Goal: Information Seeking & Learning: Learn about a topic

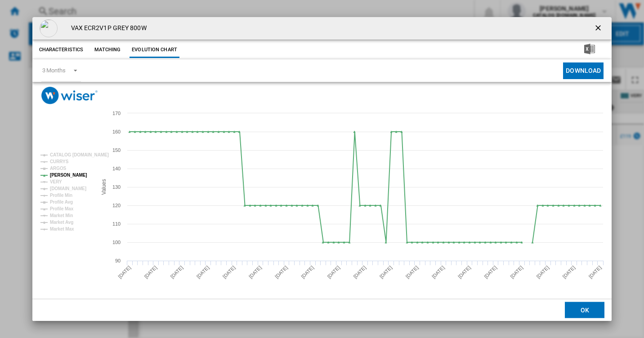
click at [598, 29] on ng-md-icon "getI18NText('BUTTONS.CLOSE_DIALOG')" at bounding box center [598, 28] width 11 height 11
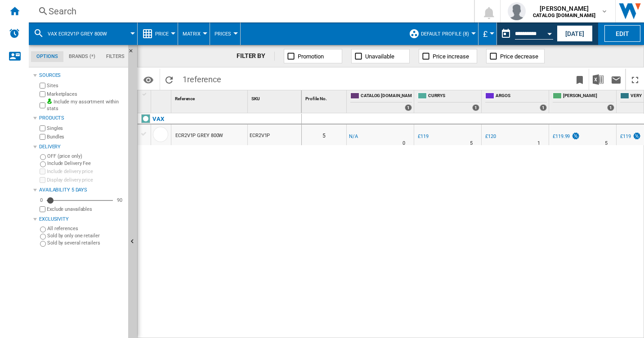
click at [76, 14] on div "Search" at bounding box center [250, 11] width 402 height 13
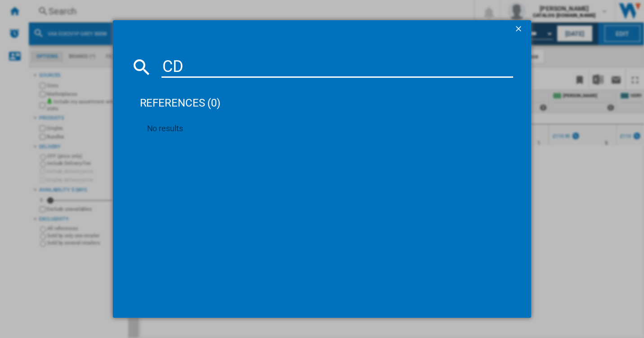
type input "C"
type input "cd"
click at [519, 25] on ng-md-icon "getI18NText('BUTTONS.CLOSE_DIALOG')" at bounding box center [519, 29] width 11 height 11
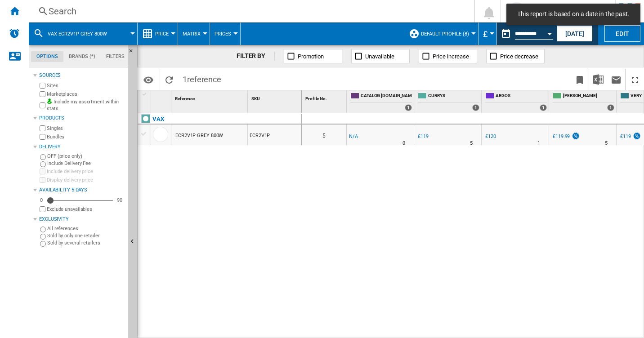
click at [63, 10] on div "Search" at bounding box center [250, 11] width 402 height 13
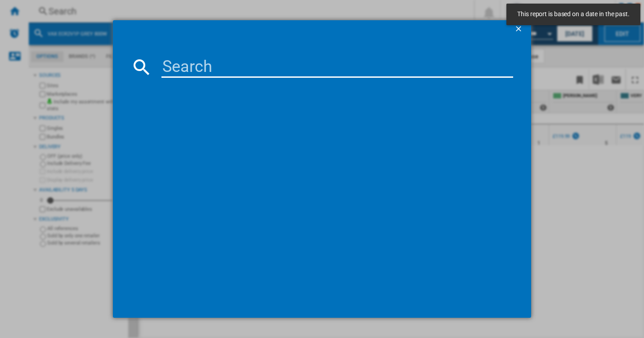
click at [212, 76] on input at bounding box center [337, 67] width 352 height 22
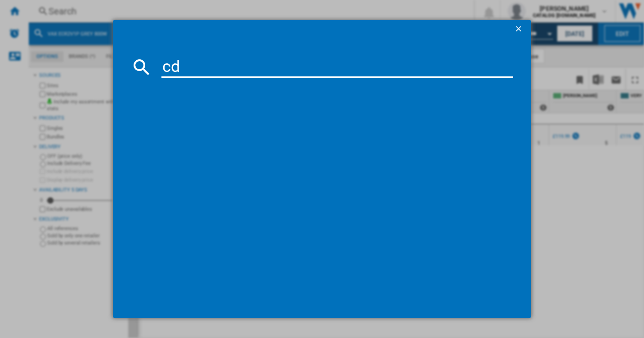
type input "cds"
click at [518, 30] on ng-md-icon "getI18NText('BUTTONS.CLOSE_DIALOG')" at bounding box center [519, 29] width 11 height 11
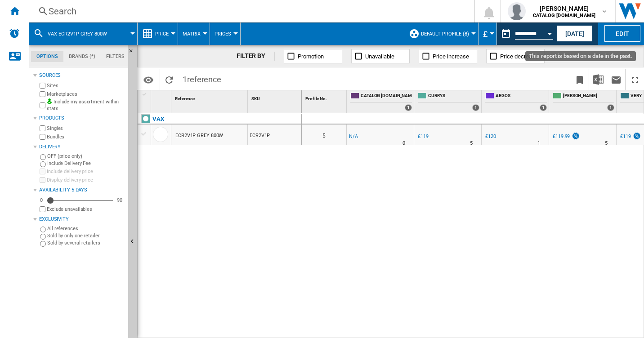
click at [550, 33] on div "Open calendar" at bounding box center [549, 34] width 4 height 2
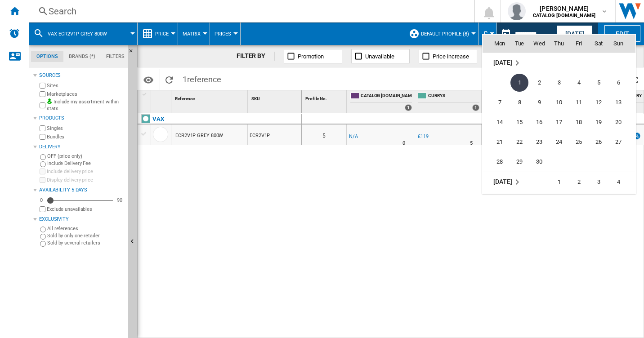
scroll to position [3993, 0]
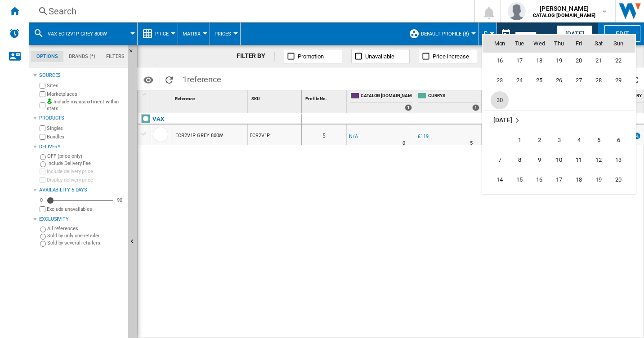
click at [496, 98] on span "30" at bounding box center [499, 100] width 18 height 18
click at [254, 221] on div "VAX ECR2V1P GREY 800W ECR2V1P" at bounding box center [220, 223] width 164 height 220
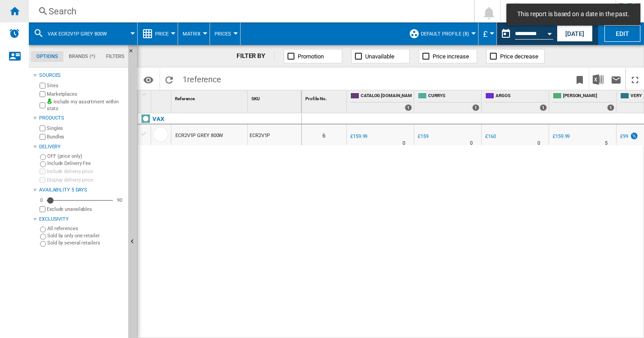
click at [13, 11] on ng-md-icon "Home" at bounding box center [14, 10] width 11 height 11
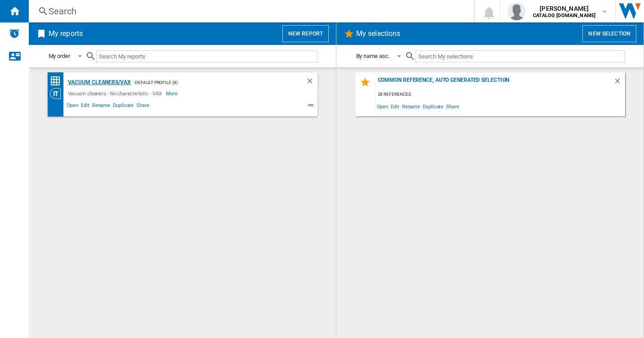
click at [122, 82] on div "Vacuum cleaners/VAX" at bounding box center [98, 82] width 65 height 11
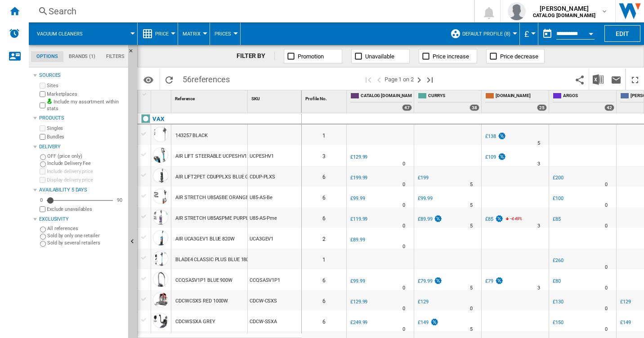
scroll to position [299, 0]
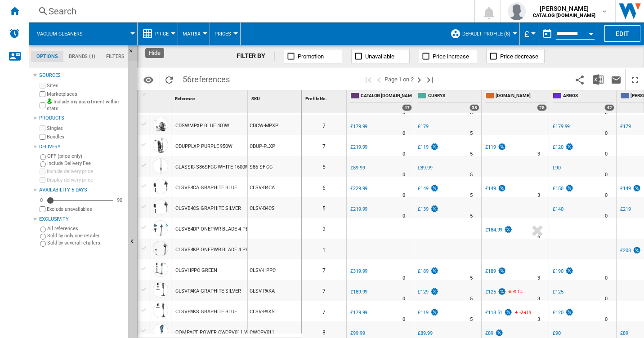
click at [130, 51] on ng-md-icon "Hide" at bounding box center [133, 53] width 11 height 11
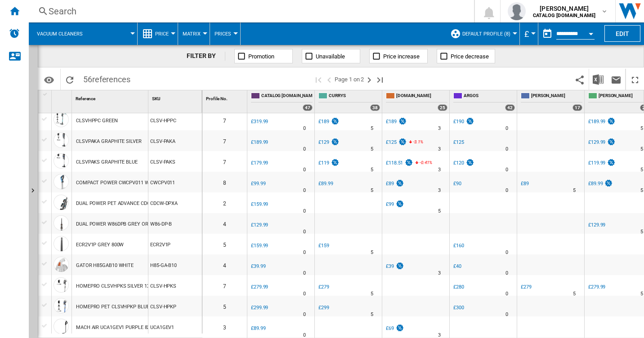
scroll to position [599, 0]
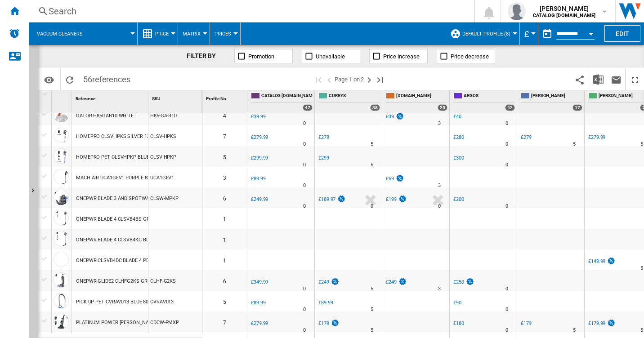
click at [129, 323] on div "PLATINUM POWER MAX BLACK" at bounding box center [116, 322] width 81 height 21
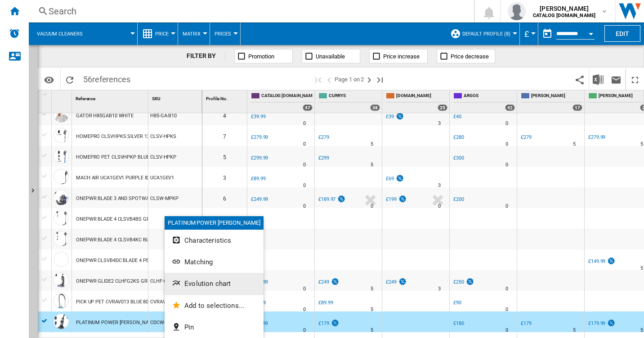
click at [216, 280] on span "Evolution chart" at bounding box center [207, 284] width 46 height 8
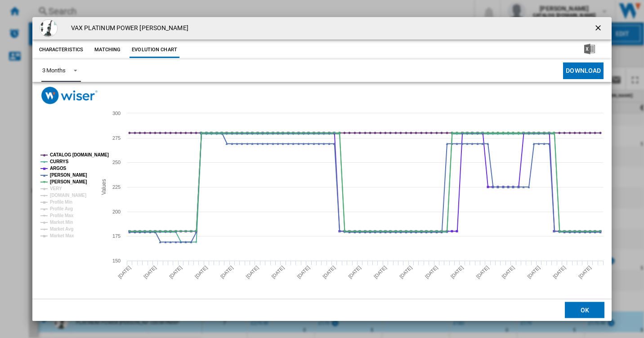
click at [76, 75] on md-select-value "3 Months" at bounding box center [61, 71] width 40 height 22
click at [57, 90] on div "6 Months" at bounding box center [53, 93] width 23 height 8
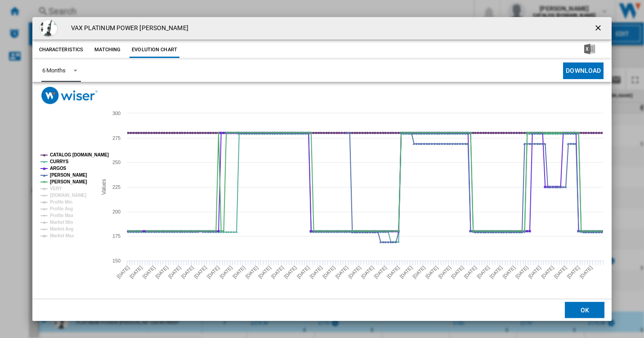
click at [61, 154] on tspan "CATALOG [DOMAIN_NAME]" at bounding box center [79, 154] width 59 height 5
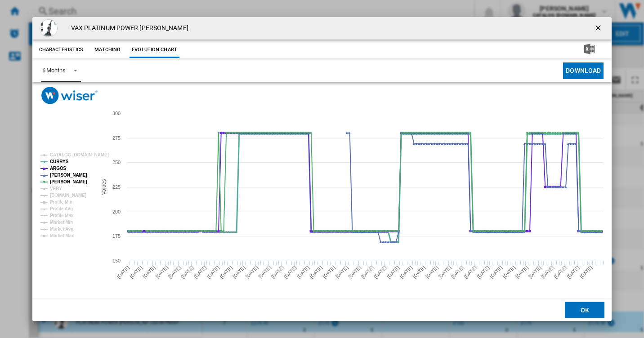
click at [59, 164] on tspan "CURRYS" at bounding box center [59, 161] width 19 height 5
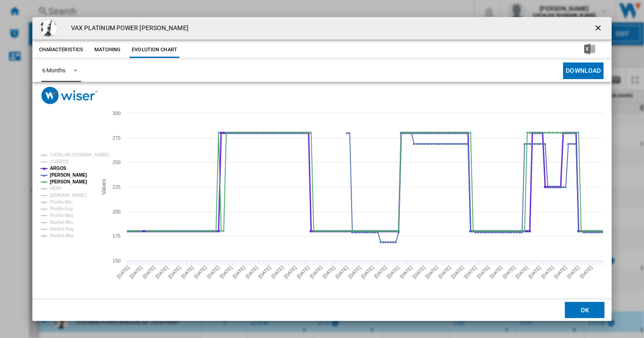
click at [59, 169] on tspan "ARGOS" at bounding box center [58, 168] width 17 height 5
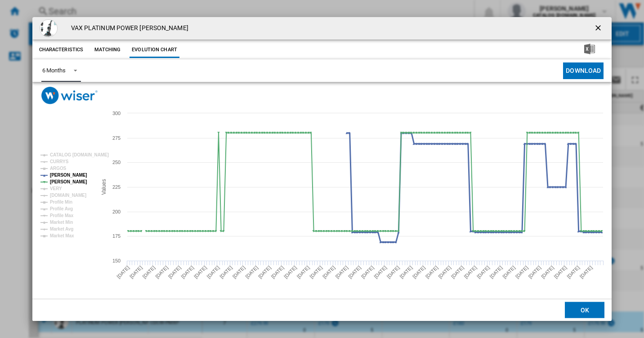
click at [62, 174] on tspan "JOHN LEWIS" at bounding box center [68, 175] width 37 height 5
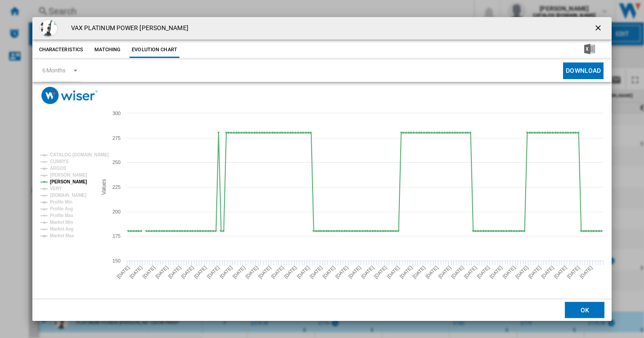
click at [602, 27] on ng-md-icon "getI18NText('BUTTONS.CLOSE_DIALOG')" at bounding box center [598, 28] width 11 height 11
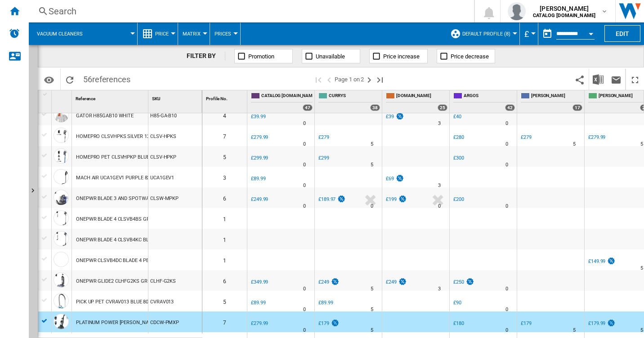
scroll to position [748, 0]
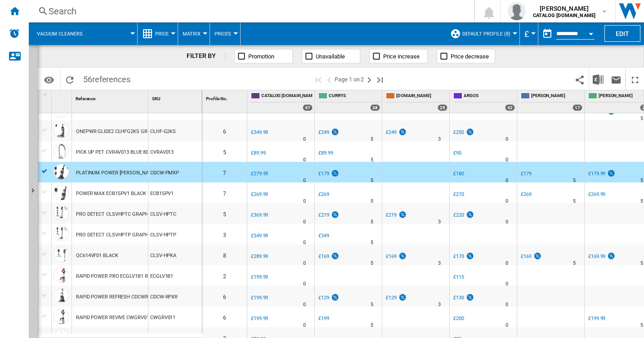
click at [104, 257] on div "QC614VF01 BLACK" at bounding box center [97, 255] width 42 height 21
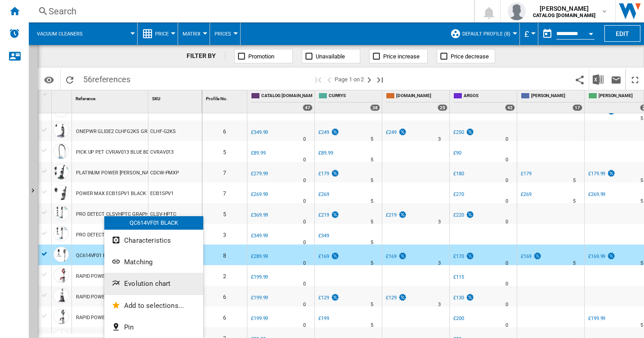
click at [148, 282] on span "Evolution chart" at bounding box center [147, 284] width 46 height 8
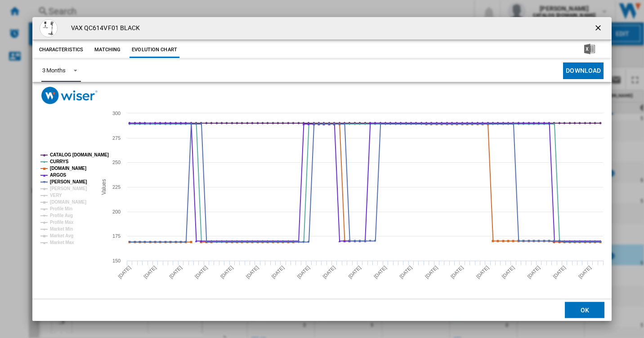
click at [52, 68] on div "3 Months" at bounding box center [53, 70] width 23 height 7
click at [62, 94] on div "6 Months" at bounding box center [53, 93] width 23 height 8
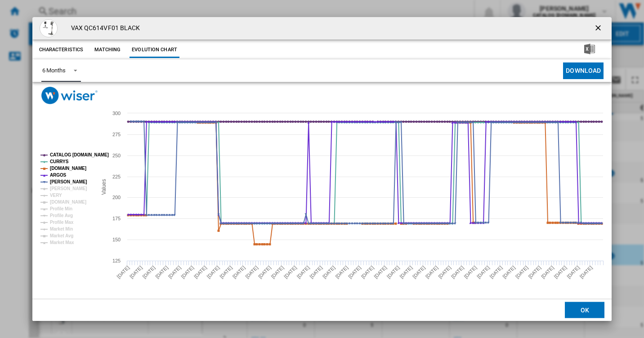
click at [66, 156] on tspan "CATALOG [DOMAIN_NAME]" at bounding box center [79, 154] width 59 height 5
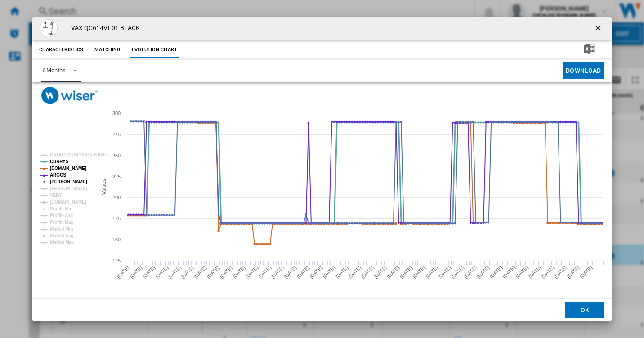
click at [55, 160] on tspan "CURRYS" at bounding box center [59, 161] width 19 height 5
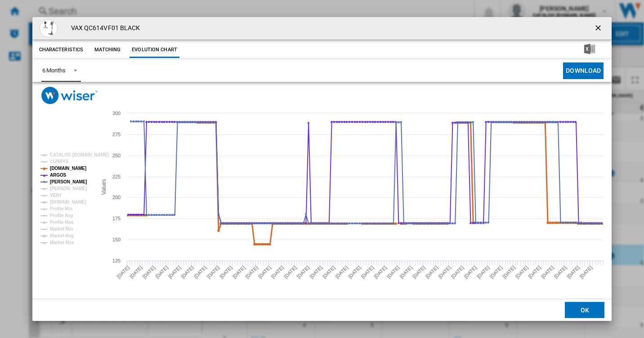
click at [58, 169] on tspan "AMAZON.CO.UK" at bounding box center [68, 168] width 36 height 5
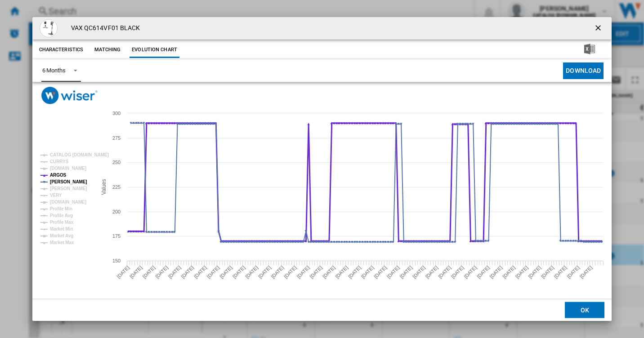
click at [57, 175] on tspan "ARGOS" at bounding box center [58, 175] width 17 height 5
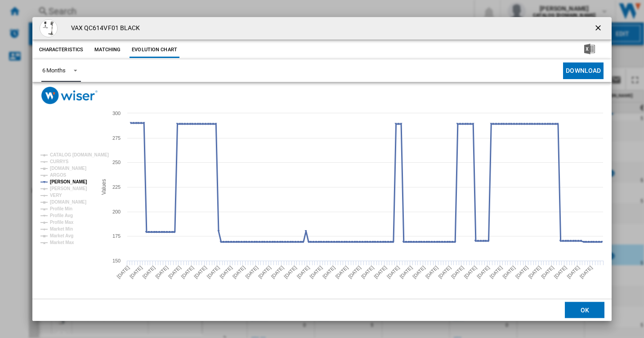
click at [55, 183] on tspan "JOHN LEWIS" at bounding box center [68, 181] width 37 height 5
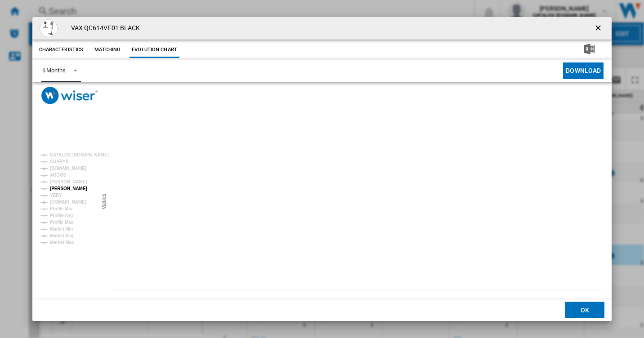
click at [61, 191] on tspan "[PERSON_NAME]" at bounding box center [68, 188] width 37 height 5
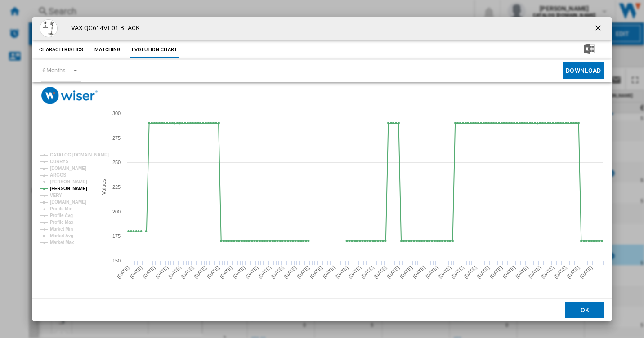
drag, startPoint x: 601, startPoint y: 25, endPoint x: 610, endPoint y: 52, distance: 28.6
click at [601, 25] on ng-md-icon "getI18NText('BUTTONS.CLOSE_DIALOG')" at bounding box center [598, 28] width 11 height 11
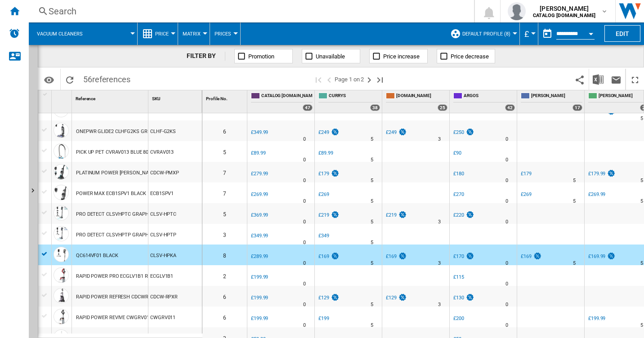
click at [588, 36] on button "Open calendar" at bounding box center [591, 32] width 16 height 16
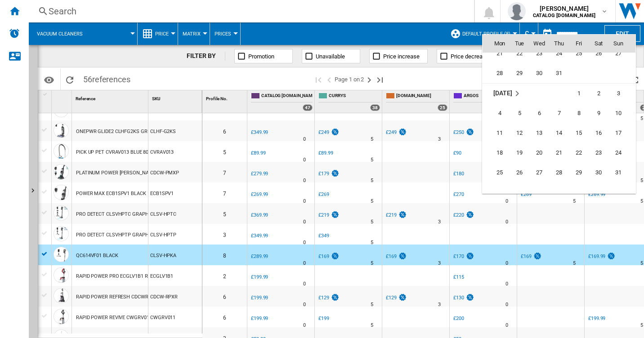
scroll to position [3989, 0]
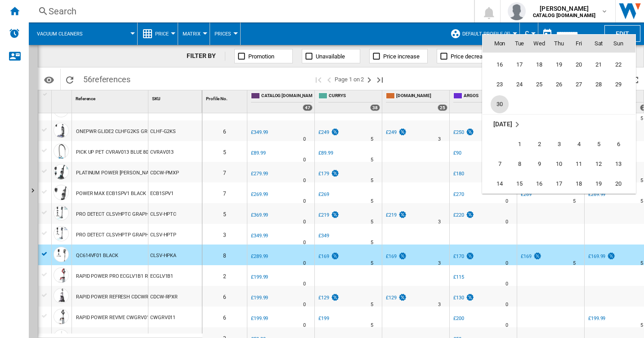
click at [499, 103] on span "30" at bounding box center [499, 104] width 18 height 18
type input "**********"
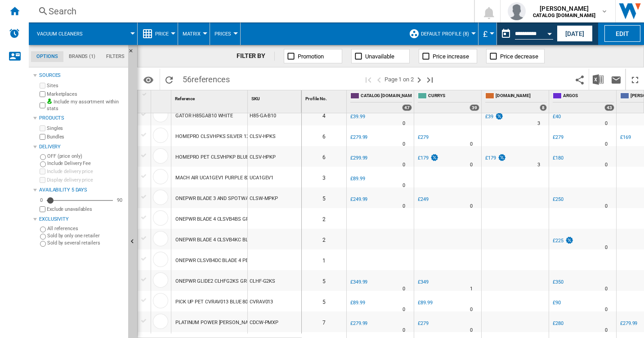
scroll to position [748, 0]
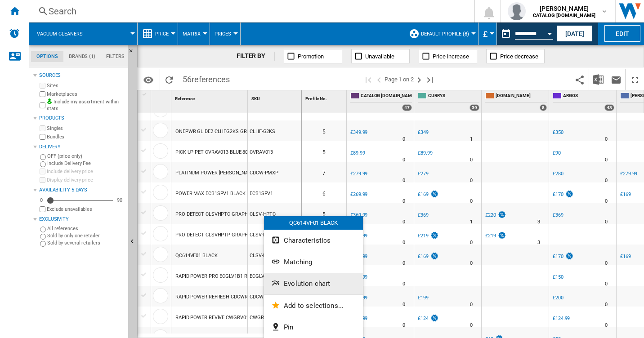
click at [303, 284] on span "Evolution chart" at bounding box center [307, 284] width 46 height 8
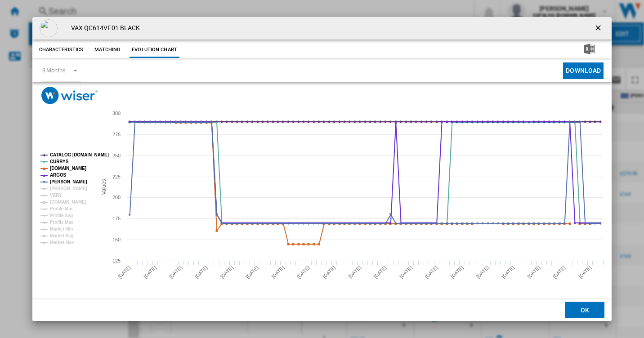
click at [66, 152] on tspan "CATALOG [DOMAIN_NAME]" at bounding box center [79, 154] width 59 height 5
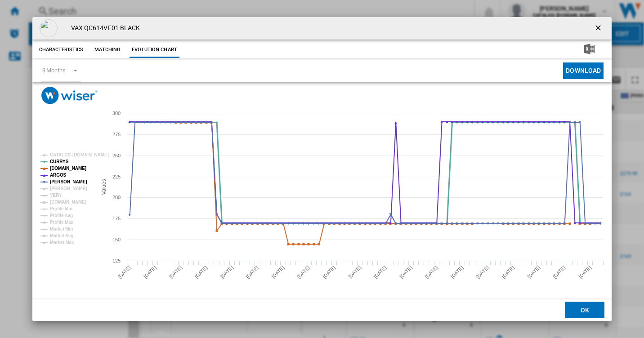
click at [58, 163] on tspan "CURRYS" at bounding box center [59, 161] width 19 height 5
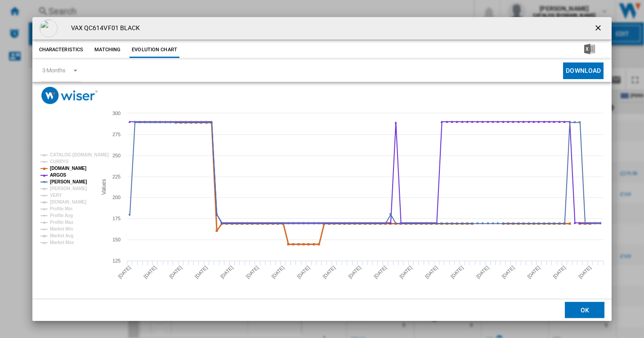
click at [62, 169] on tspan "AMAZON.CO.UK" at bounding box center [68, 168] width 36 height 5
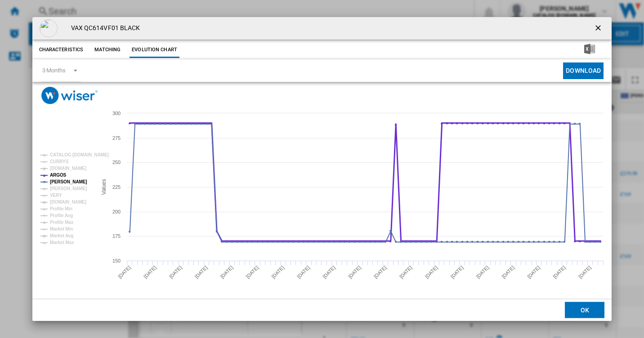
click at [61, 174] on tspan "ARGOS" at bounding box center [58, 175] width 17 height 5
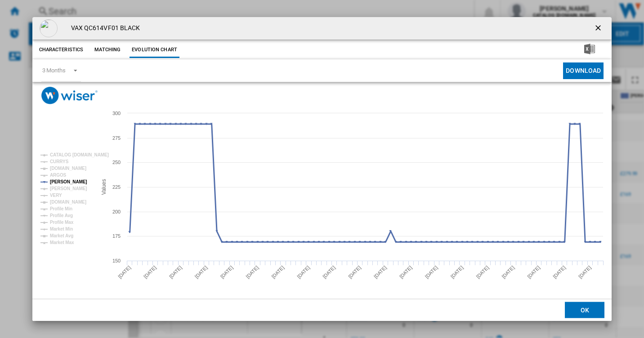
click at [62, 184] on tspan "JOHN LEWIS" at bounding box center [68, 181] width 37 height 5
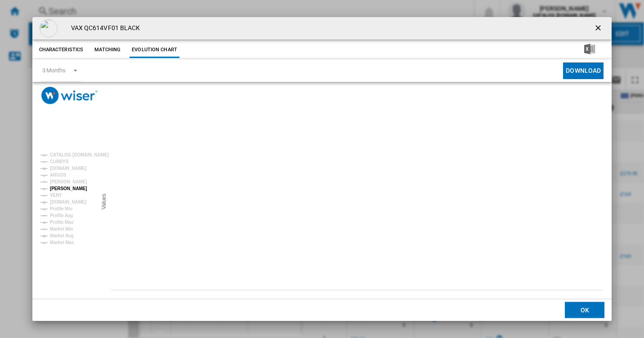
click at [63, 190] on tspan "[PERSON_NAME]" at bounding box center [68, 188] width 37 height 5
